Goal: Find specific page/section: Find specific page/section

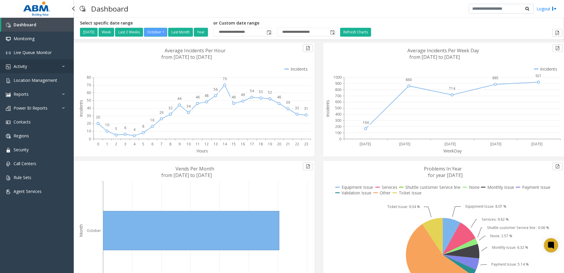
click at [34, 67] on link "Activity" at bounding box center [37, 66] width 74 height 14
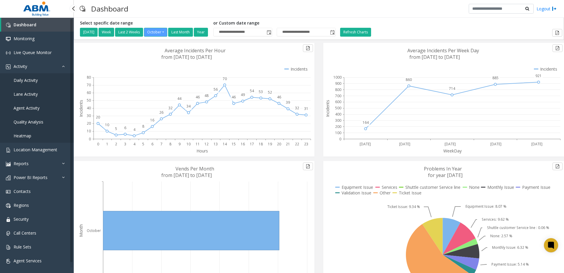
click at [28, 108] on span "Agent Activity" at bounding box center [27, 108] width 26 height 6
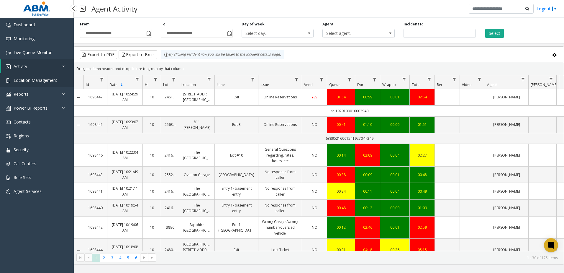
click at [39, 77] on link "Location Management" at bounding box center [37, 80] width 74 height 14
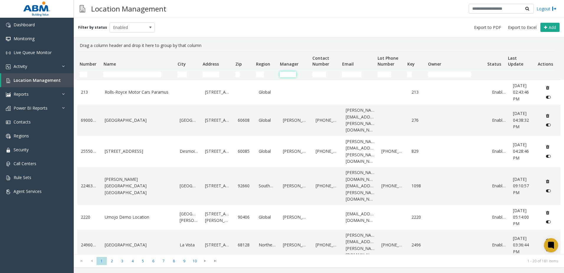
click at [289, 73] on input "Manager Filter" at bounding box center [288, 74] width 17 height 6
type input "*"
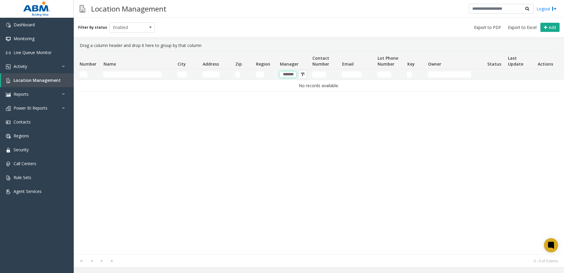
scroll to position [0, 1]
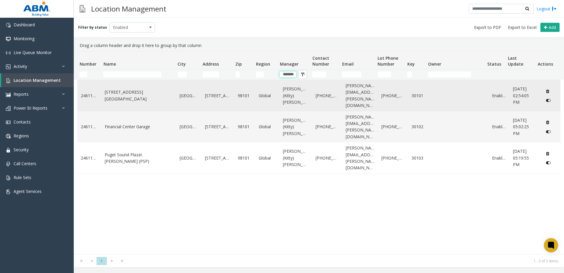
type input "*******"
click at [198, 91] on td "[GEOGRAPHIC_DATA]" at bounding box center [188, 95] width 25 height 31
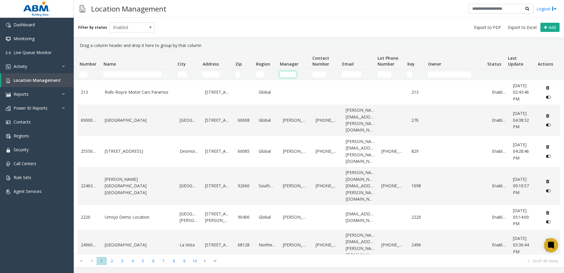
click at [286, 74] on input "Manager Filter" at bounding box center [288, 74] width 17 height 6
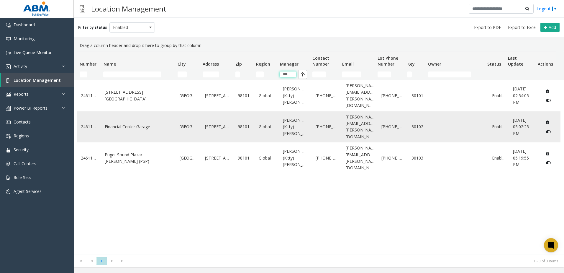
type input "***"
click at [285, 117] on link "[PERSON_NAME] (Kitty) [PERSON_NAME]" at bounding box center [296, 127] width 26 height 20
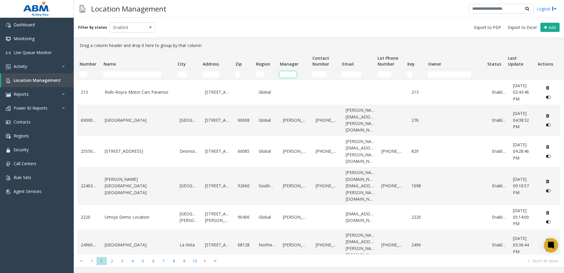
click at [289, 74] on input "Manager Filter" at bounding box center [288, 74] width 17 height 6
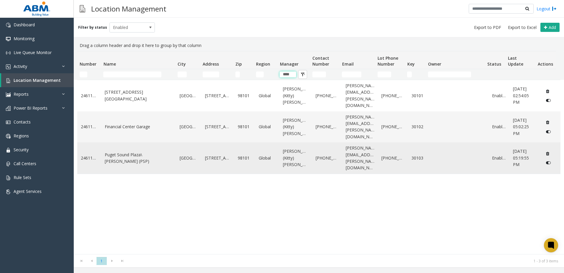
type input "****"
click at [290, 148] on link "[PERSON_NAME] (Kitty) [PERSON_NAME]" at bounding box center [296, 158] width 26 height 20
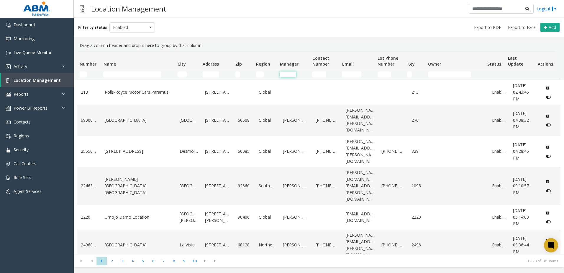
click at [290, 73] on input "Manager Filter" at bounding box center [288, 74] width 17 height 6
type input "*"
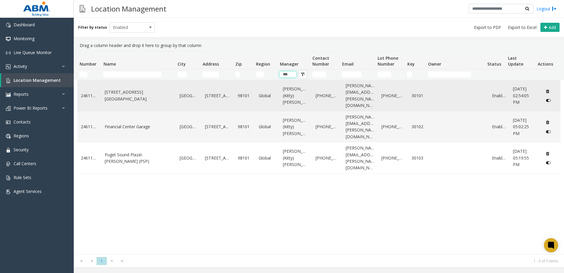
type input "***"
click at [288, 92] on link "[PERSON_NAME] (Kitty) [PERSON_NAME]" at bounding box center [296, 96] width 26 height 20
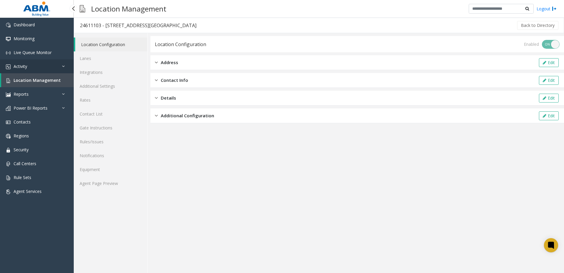
click at [22, 65] on span "Activity" at bounding box center [21, 66] width 14 height 6
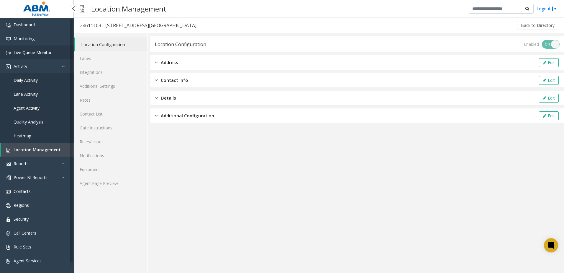
click at [22, 54] on span "Live Queue Monitor" at bounding box center [33, 53] width 38 height 6
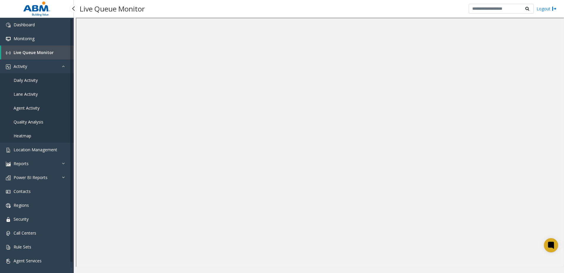
click at [24, 106] on span "Agent Activity" at bounding box center [27, 108] width 26 height 6
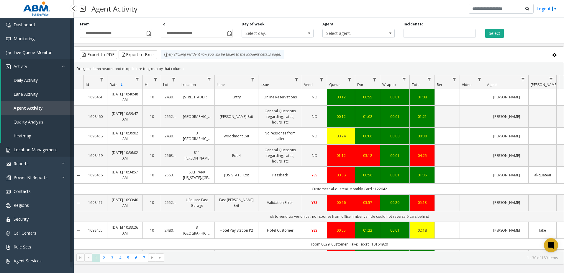
click at [21, 150] on span "Location Management" at bounding box center [36, 150] width 44 height 6
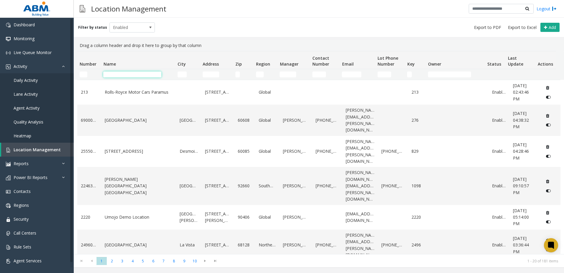
click at [137, 72] on input "Name Filter" at bounding box center [132, 74] width 58 height 6
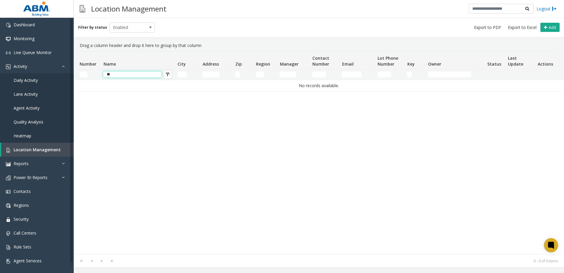
type input "*"
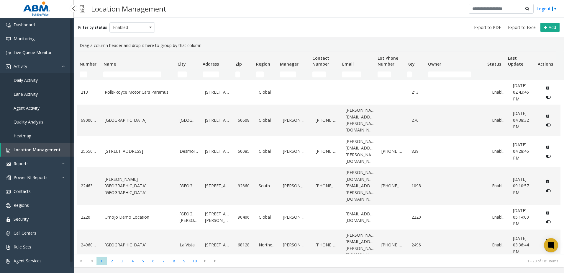
click at [26, 106] on span "Agent Activity" at bounding box center [27, 108] width 26 height 6
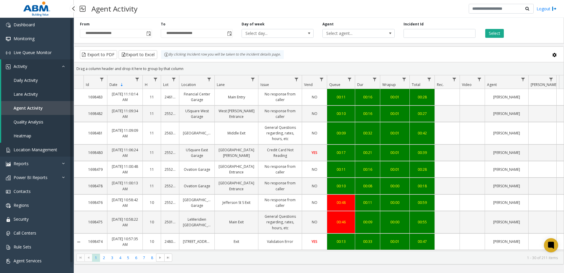
click at [31, 147] on span "Location Management" at bounding box center [36, 150] width 44 height 6
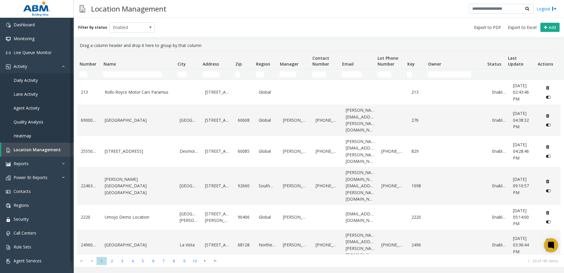
click at [142, 77] on td "Name Filter" at bounding box center [138, 74] width 74 height 11
click at [142, 76] on input "Name Filter" at bounding box center [132, 74] width 58 height 6
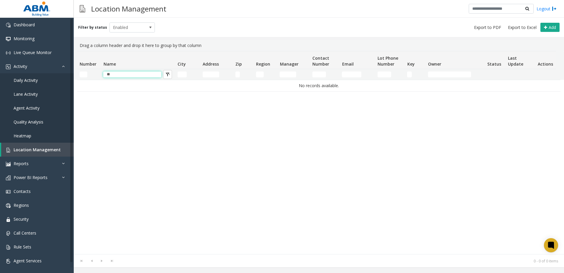
type input "*"
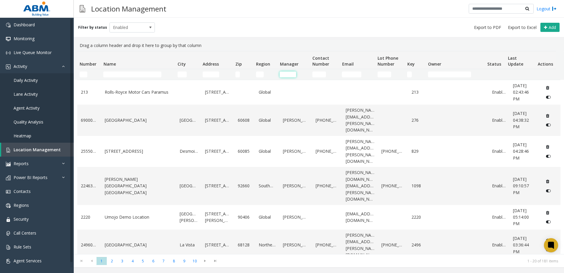
click at [289, 75] on input "Manager Filter" at bounding box center [288, 74] width 17 height 6
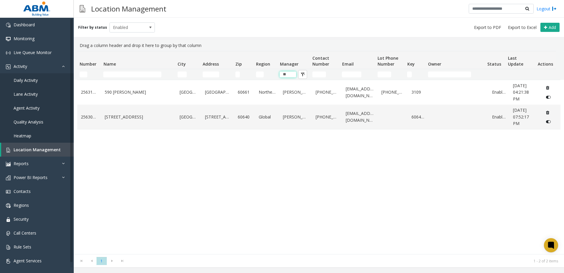
type input "*"
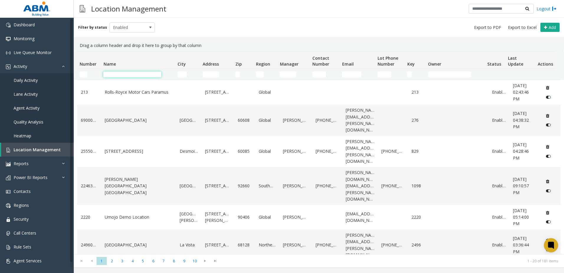
click at [127, 76] on input "Name Filter" at bounding box center [132, 74] width 58 height 6
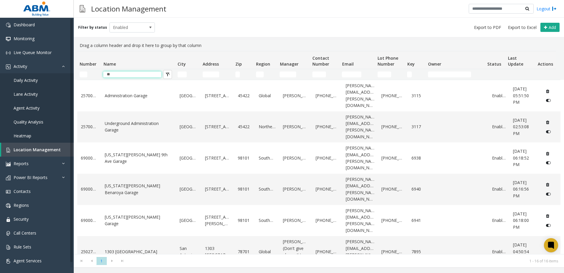
type input "**"
click at [122, 73] on input "**" at bounding box center [132, 74] width 58 height 6
click at [474, 142] on tr "69000038 [US_STATE][PERSON_NAME][GEOGRAPHIC_DATA][STREET_ADDRESS] [PERSON_NAME]…" at bounding box center [318, 157] width 483 height 31
